Goal: Task Accomplishment & Management: Use online tool/utility

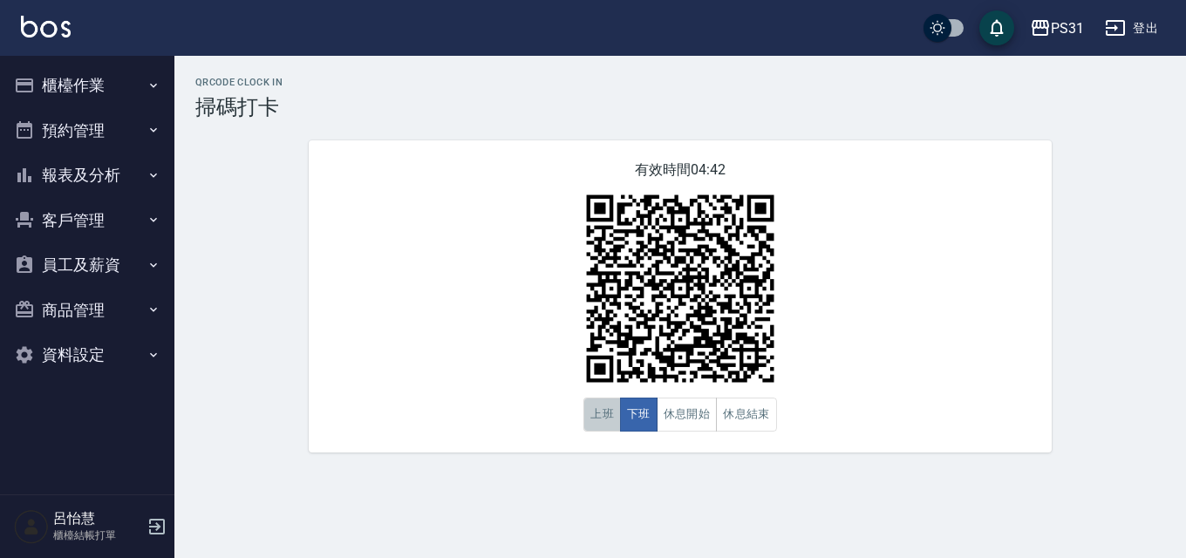
click at [605, 415] on button "上班" at bounding box center [602, 415] width 38 height 34
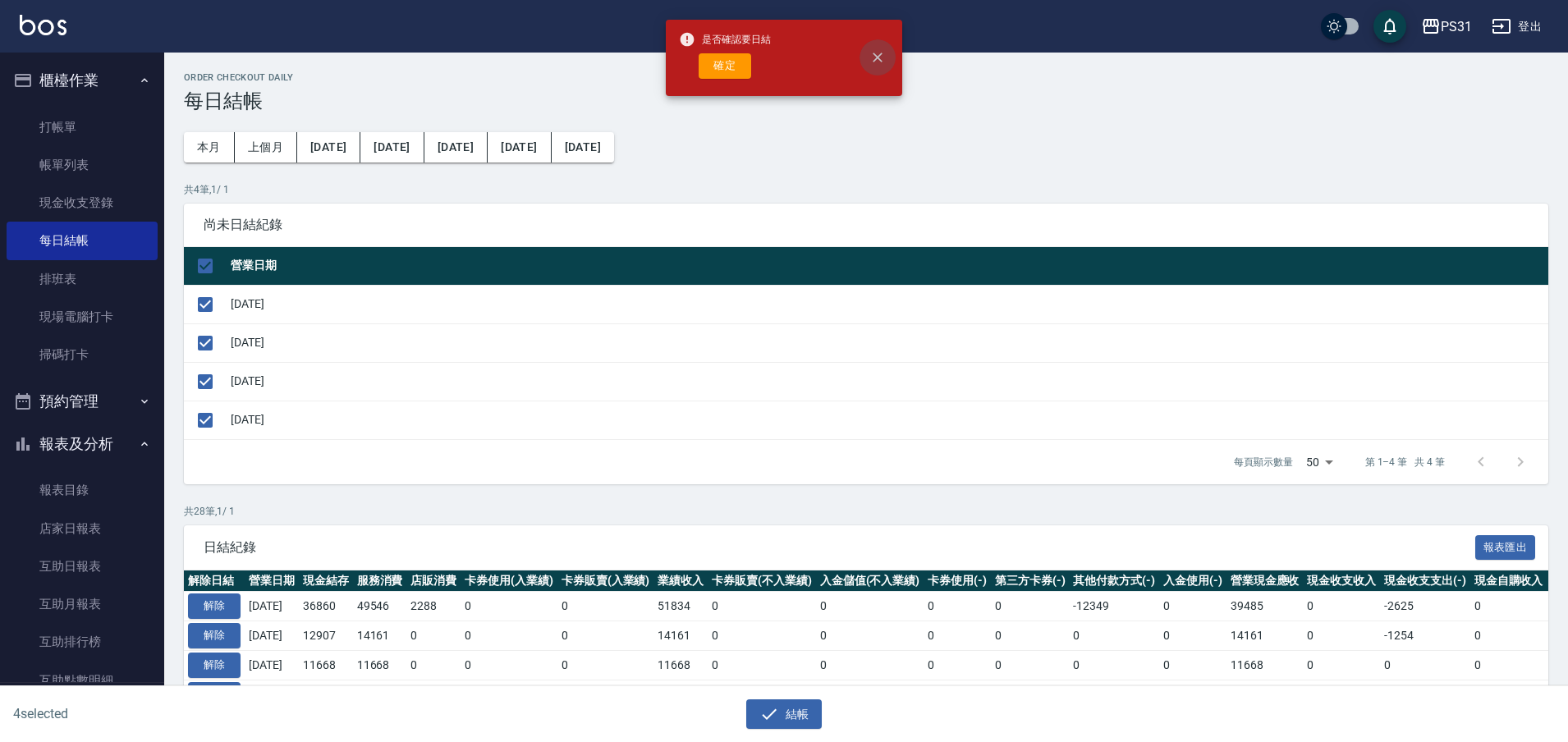
click at [878, 66] on button "close" at bounding box center [877, 57] width 36 height 36
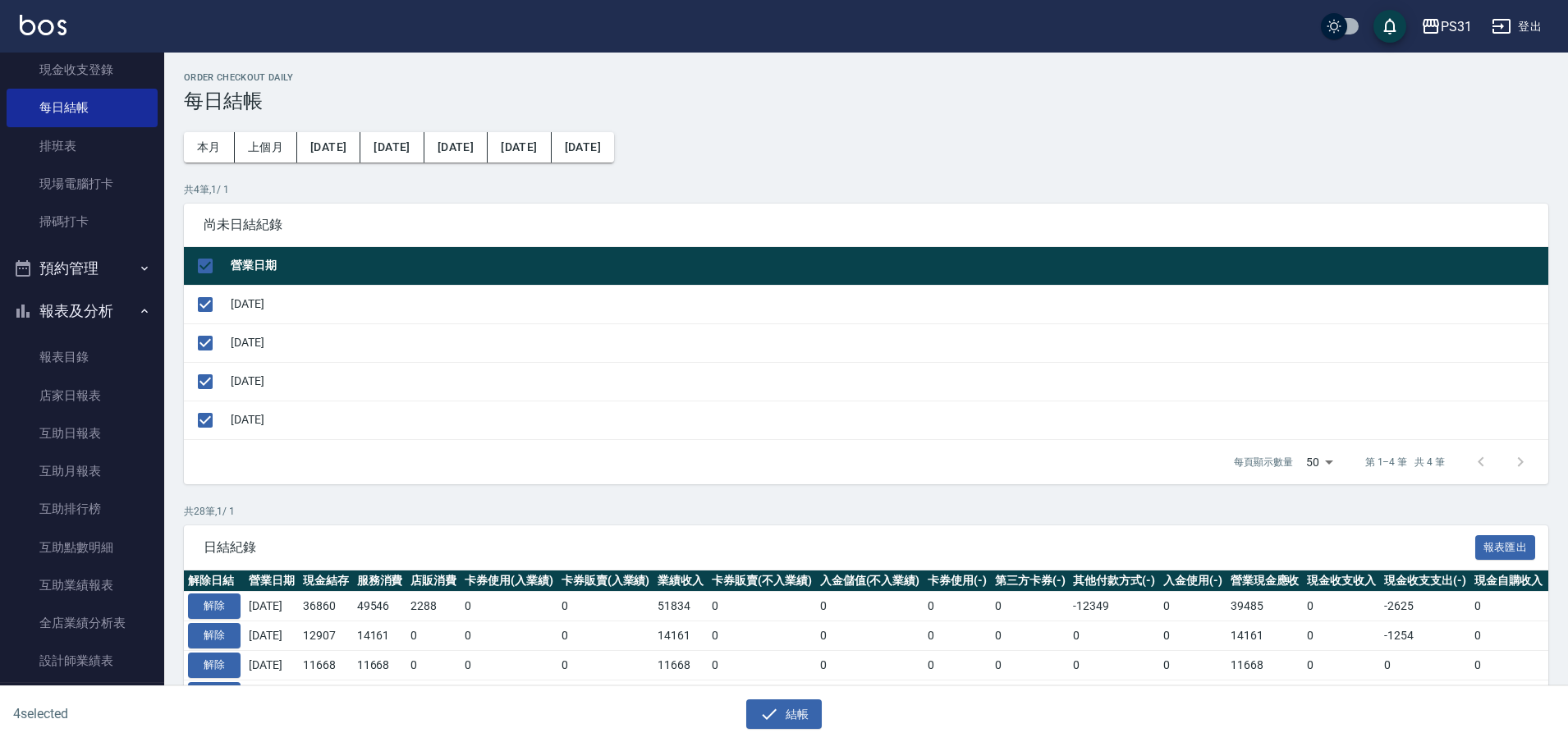
scroll to position [308, 0]
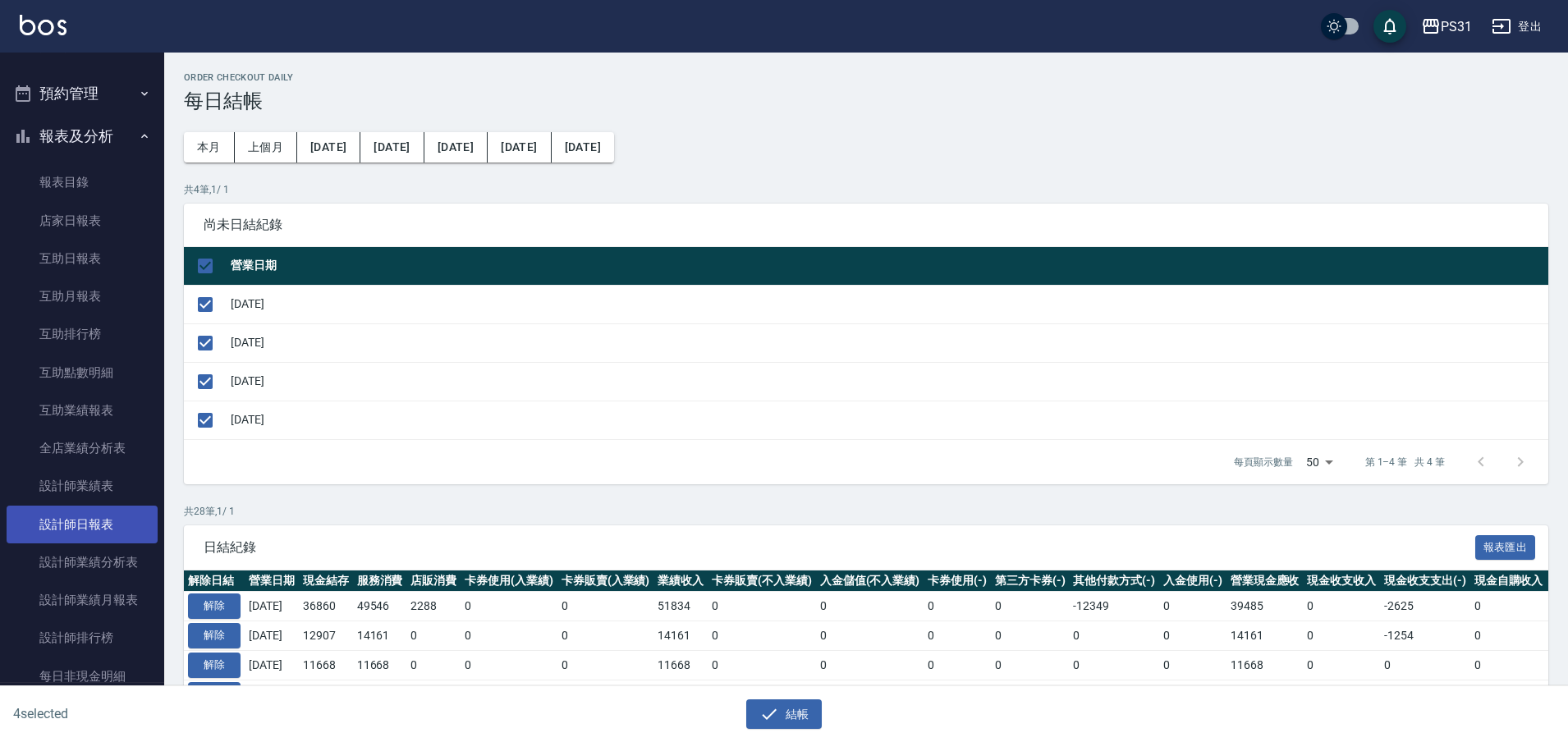
click at [108, 524] on link "設計師日報表" at bounding box center [82, 524] width 151 height 38
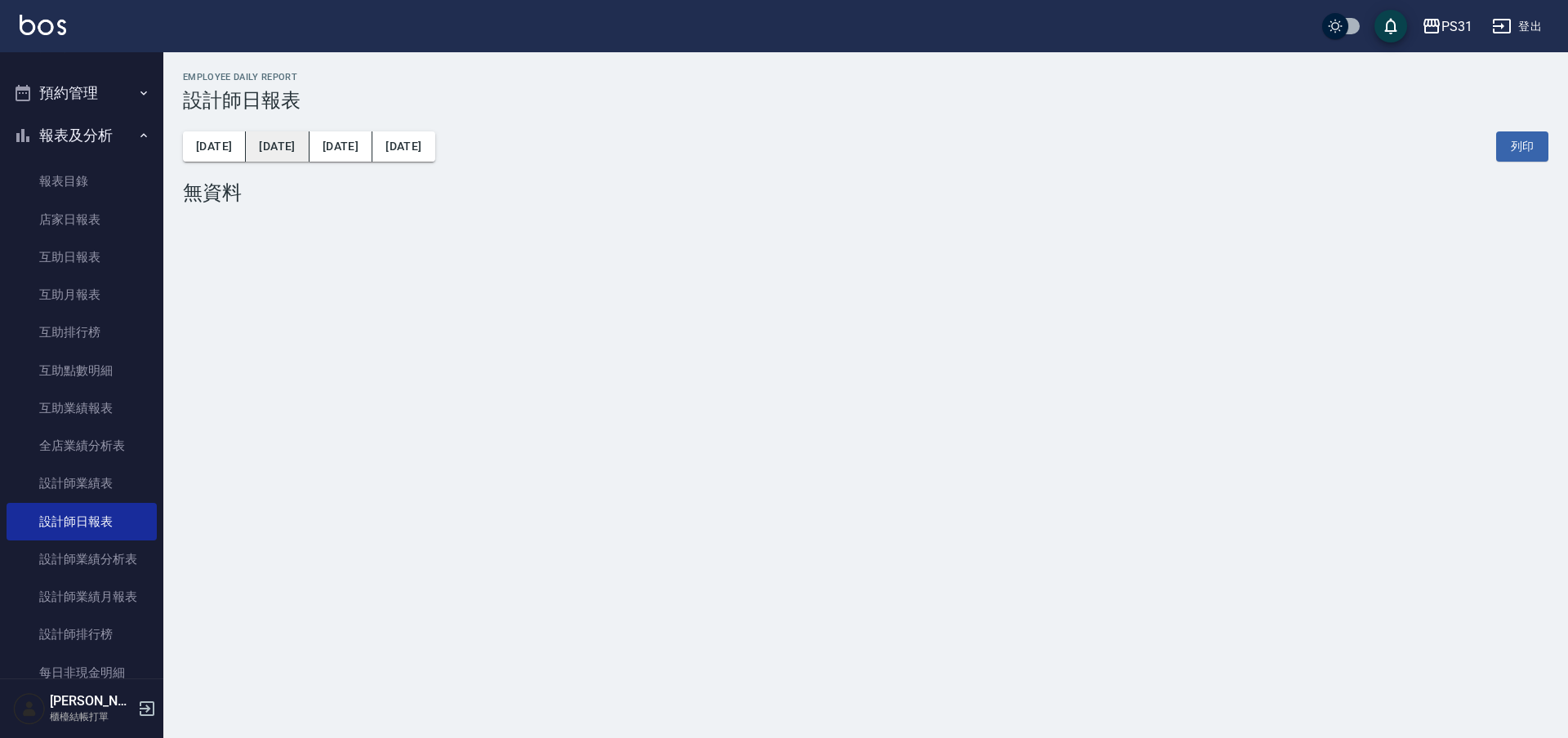
click at [257, 145] on button "[DATE]" at bounding box center [277, 146] width 63 height 30
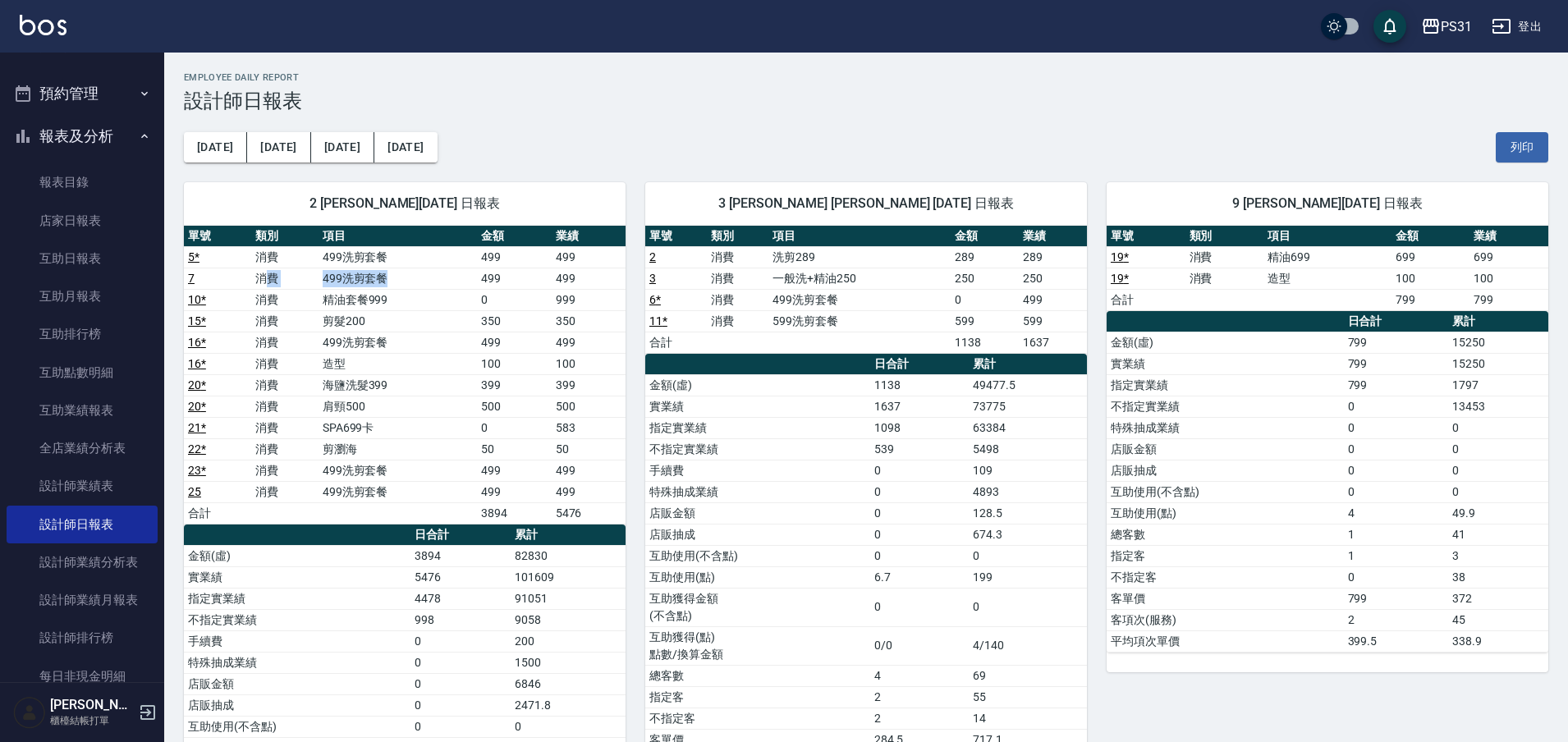
drag, startPoint x: 265, startPoint y: 282, endPoint x: 443, endPoint y: 291, distance: 178.2
click at [443, 291] on tbody "5 * 消費 499洗剪套餐 499 499 7 消費 499洗剪套餐 499 499 10 * 消費 精油套餐999 0 999 15 * 消費 剪髮200…" at bounding box center [404, 385] width 441 height 278
click at [444, 291] on td "精油套餐999" at bounding box center [397, 299] width 159 height 22
click at [409, 397] on tbody "5 * 消費 499洗剪套餐 499 499 7 消費 499洗剪套餐 499 499 10 * 消費 精油套餐999 0 999 15 * 消費 剪髮200…" at bounding box center [404, 385] width 441 height 278
click at [568, 150] on div "[DATE] [DATE] [DATE] [DATE] 列印" at bounding box center [866, 147] width 1365 height 70
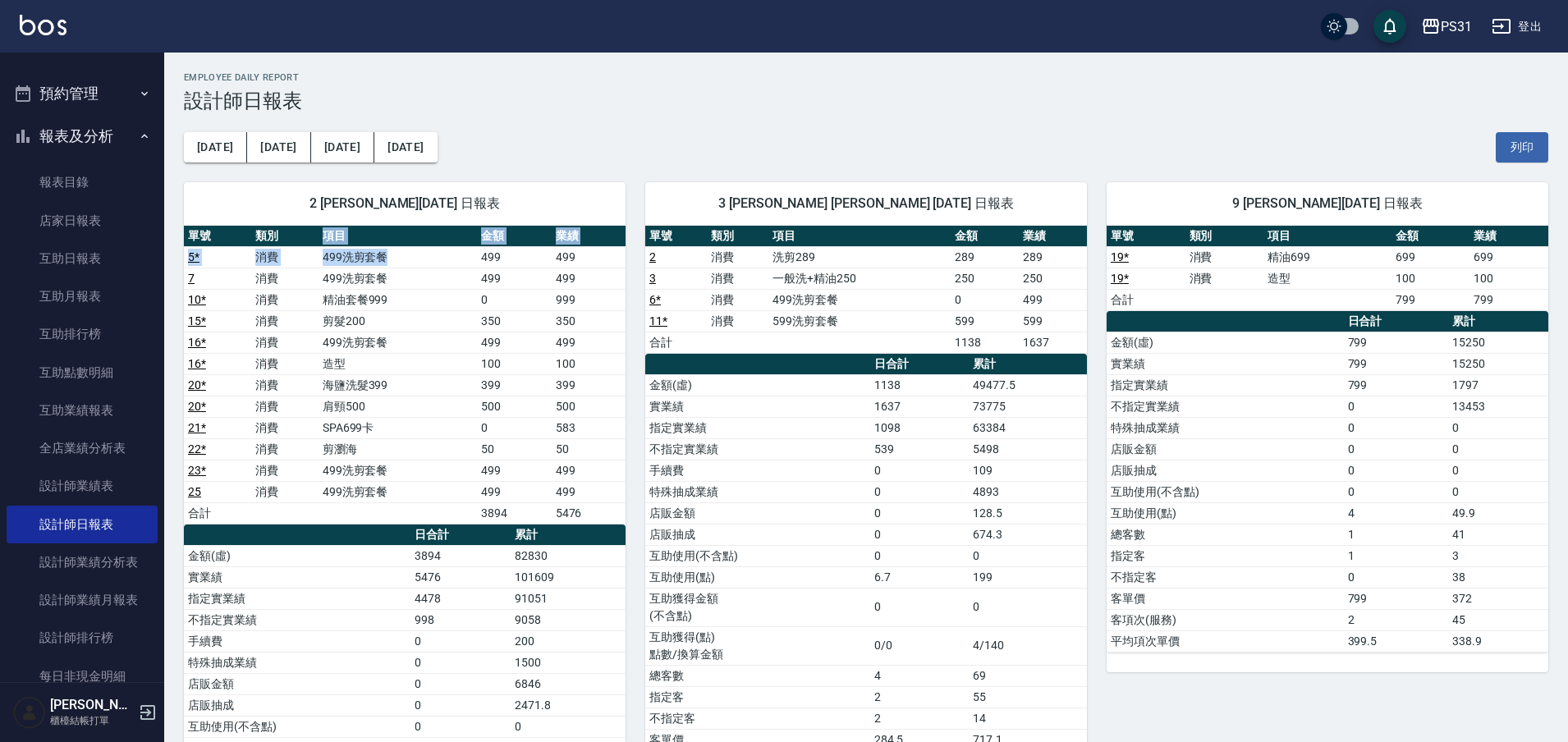
drag, startPoint x: 297, startPoint y: 245, endPoint x: 461, endPoint y: 260, distance: 164.7
click at [461, 260] on table "單號 類別 項目 金額 業績 5 * 消費 499洗剪套餐 499 499 7 消費 499洗剪套餐 499 499 10 * 消費 精油套餐999 0 99…" at bounding box center [404, 375] width 441 height 298
drag, startPoint x: 282, startPoint y: 278, endPoint x: 414, endPoint y: 280, distance: 132.0
click at [296, 277] on td "消費" at bounding box center [285, 278] width 68 height 22
